Goal: Communication & Community: Answer question/provide support

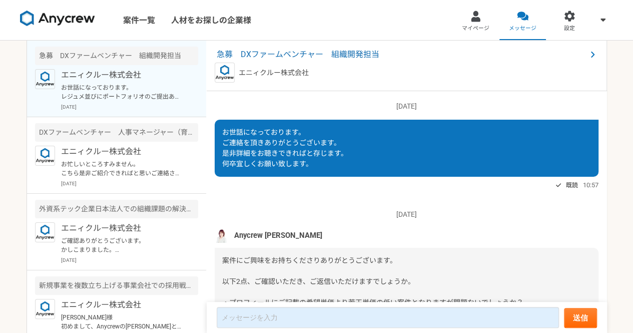
scroll to position [1622, 0]
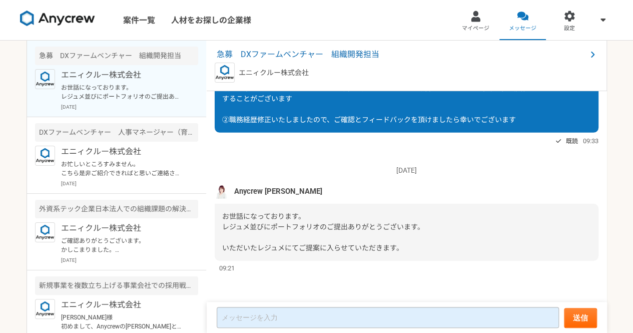
click at [497, 327] on form "送信" at bounding box center [407, 317] width 400 height 31
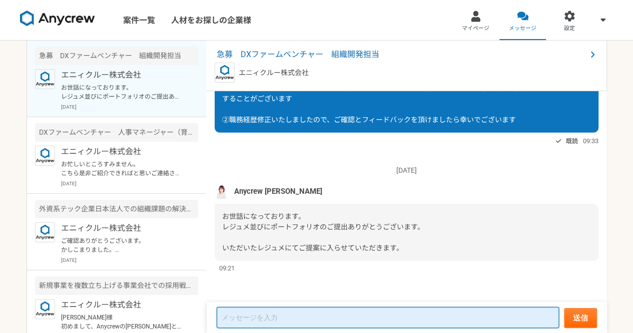
click at [456, 319] on textarea at bounding box center [388, 317] width 342 height 21
type textarea "招"
type textarea "そ"
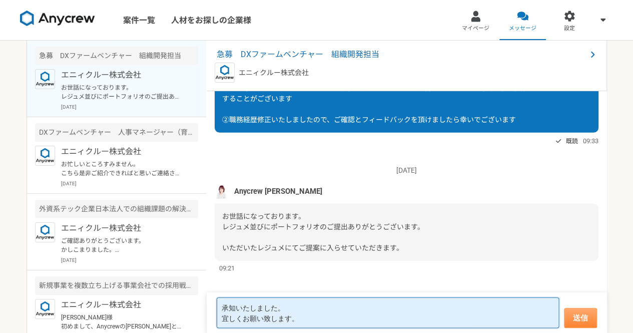
type textarea "承知いたしました。 宜しくお願い致します。"
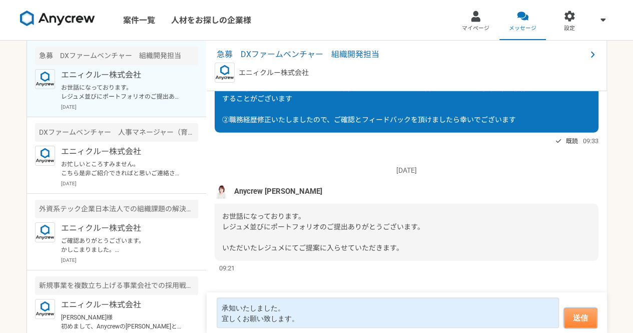
click at [585, 315] on button "送信" at bounding box center [580, 318] width 33 height 20
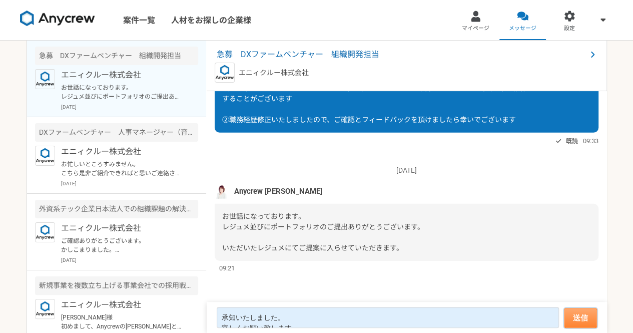
scroll to position [1569, 0]
